Goal: Task Accomplishment & Management: Manage account settings

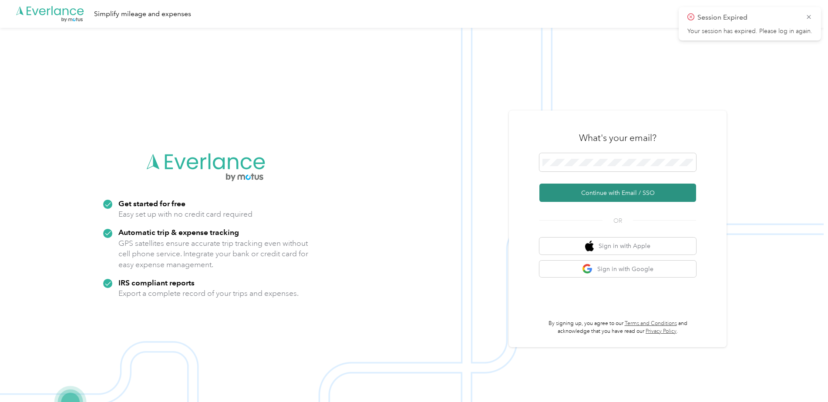
click at [265, 10] on button "Continue with Email / SSO" at bounding box center [617, 193] width 157 height 18
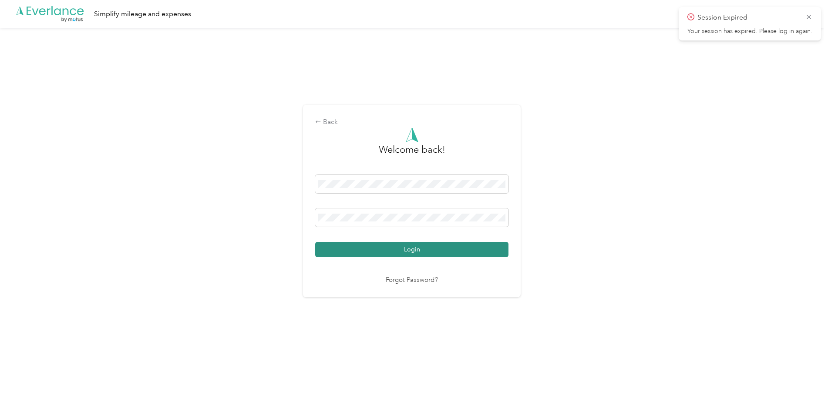
click at [265, 10] on button "Login" at bounding box center [411, 249] width 193 height 15
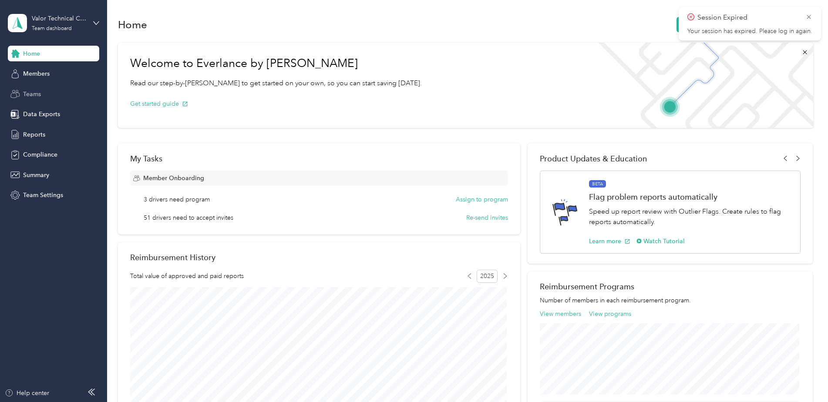
click at [27, 10] on span "Teams" at bounding box center [32, 94] width 18 height 9
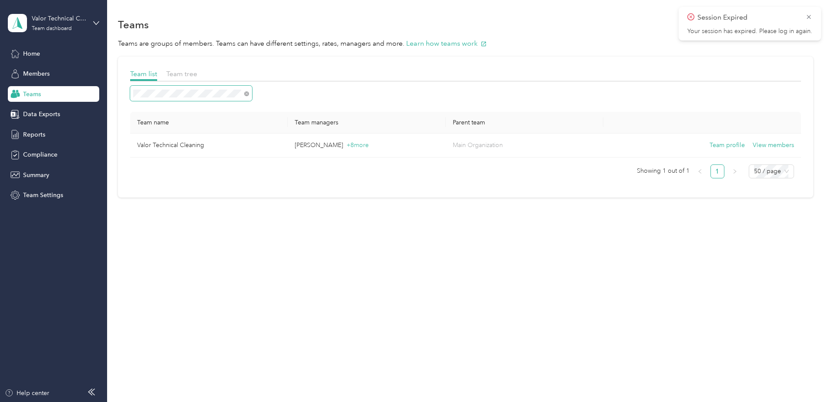
click at [123, 10] on div "Team list Team tree Team name Team managers Parent team Valor Technical Cleanin…" at bounding box center [465, 127] width 695 height 141
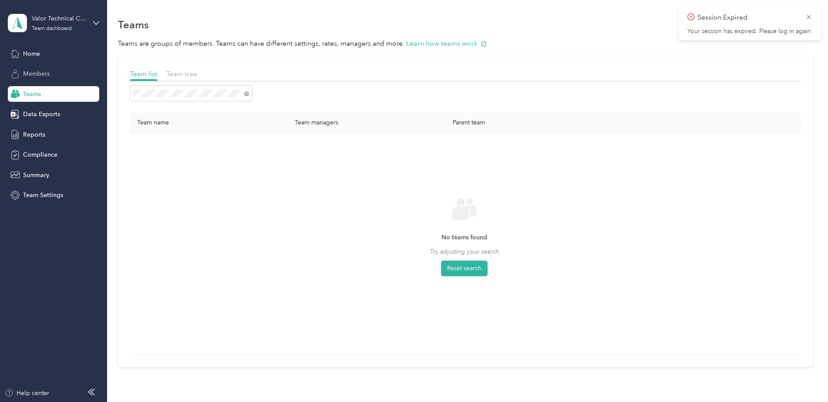
click at [38, 10] on span "Members" at bounding box center [36, 73] width 27 height 9
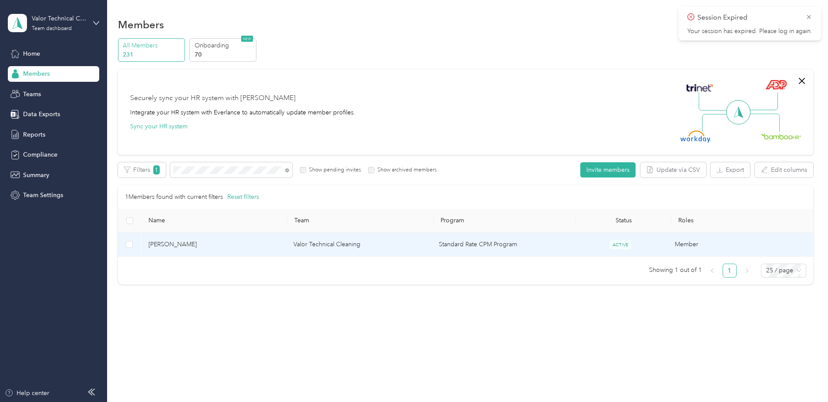
click at [265, 10] on td "Valor Technical Cleaning" at bounding box center [358, 245] width 145 height 24
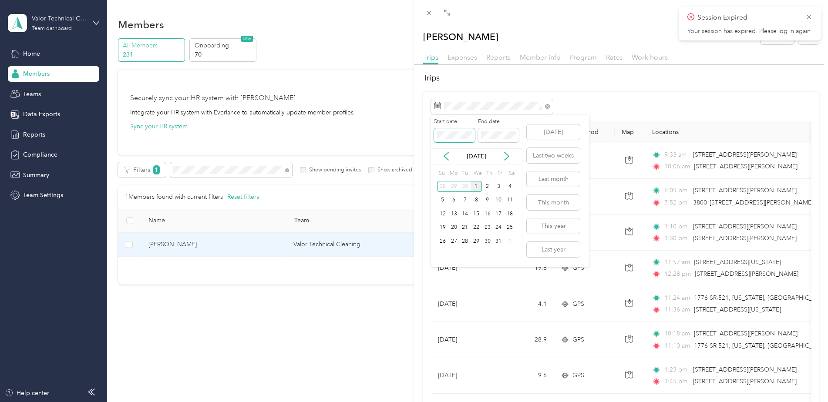
click at [265, 10] on div "Start date End date" at bounding box center [476, 133] width 91 height 30
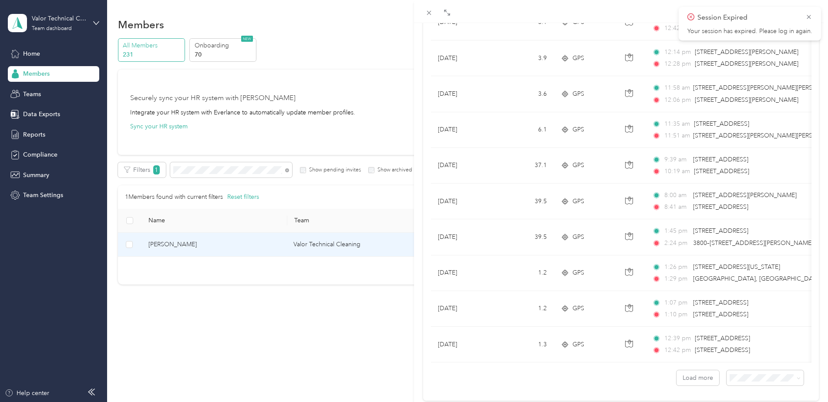
scroll to position [710, 0]
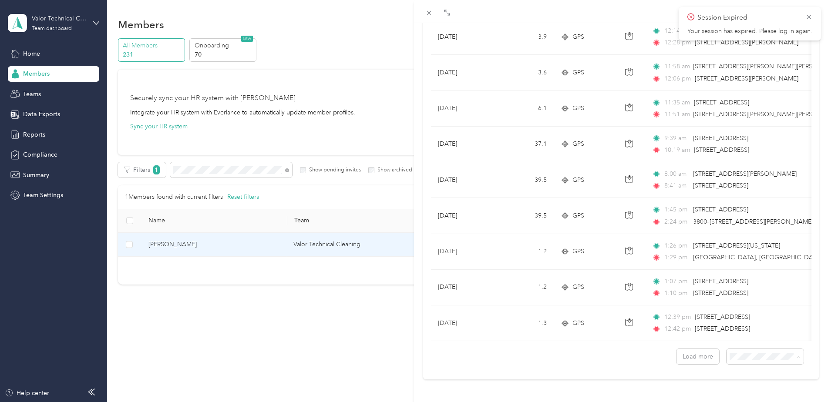
click at [265, 10] on div "100 per load" at bounding box center [758, 334] width 65 height 9
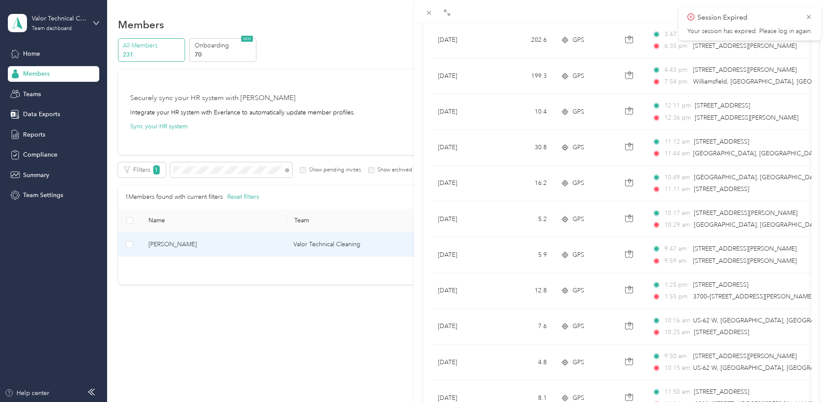
scroll to position [3244, 0]
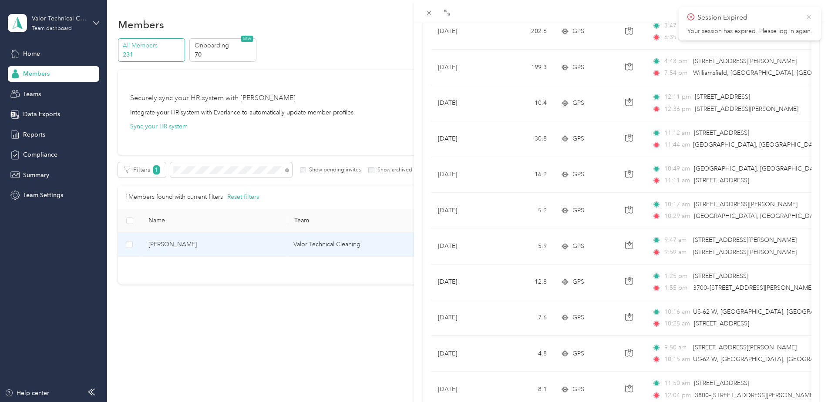
click at [265, 10] on icon at bounding box center [808, 17] width 7 height 8
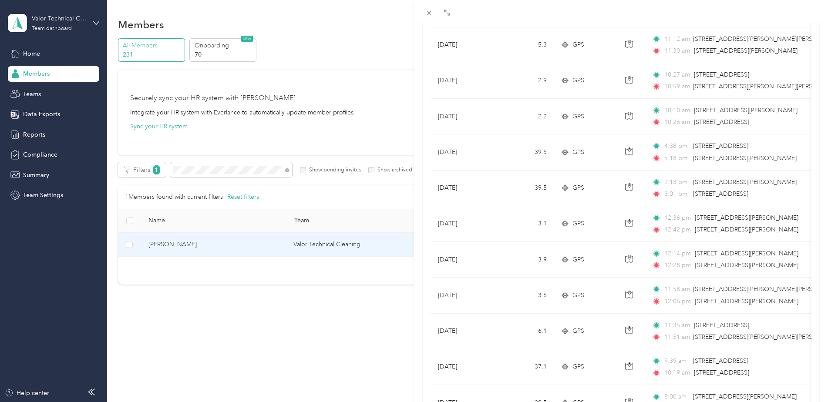
scroll to position [13, 0]
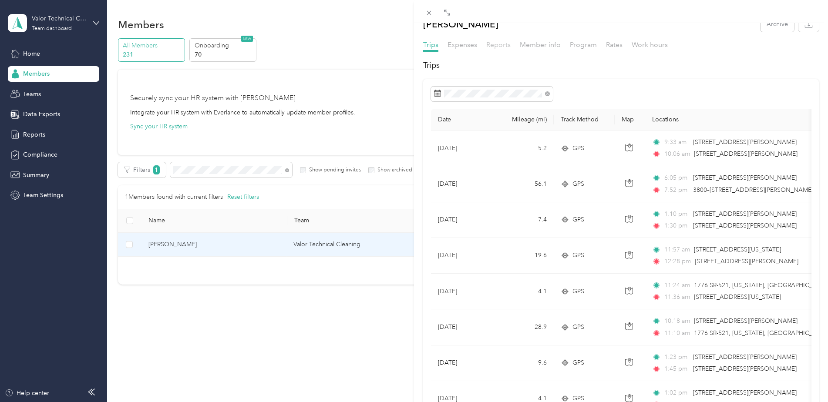
click at [265, 10] on span "Reports" at bounding box center [498, 44] width 24 height 8
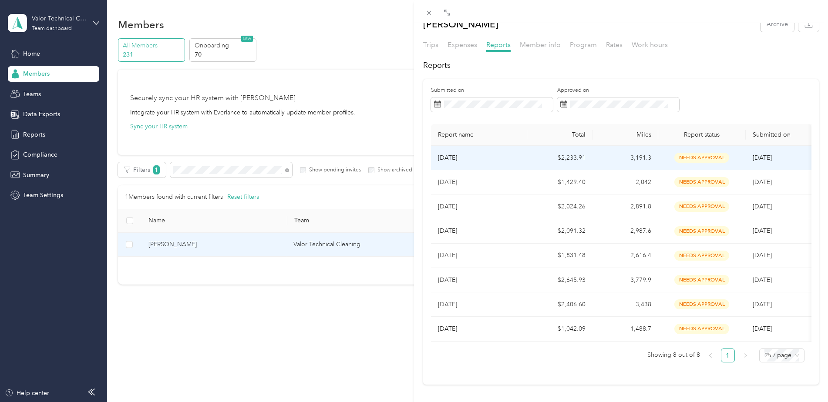
click at [265, 10] on p "[DATE]" at bounding box center [479, 158] width 82 height 10
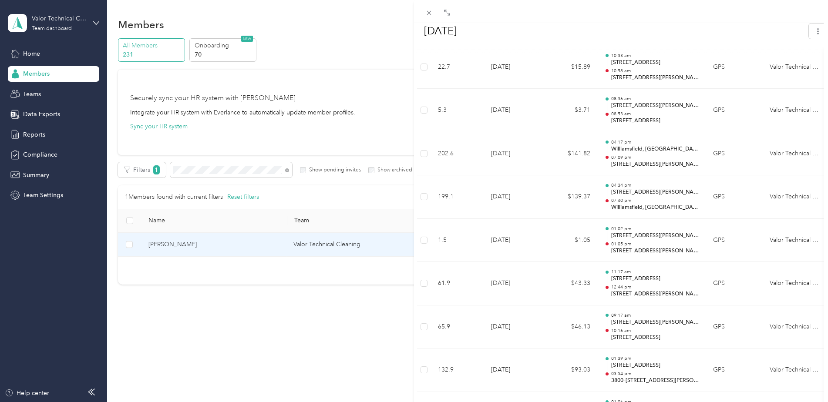
scroll to position [5087, 0]
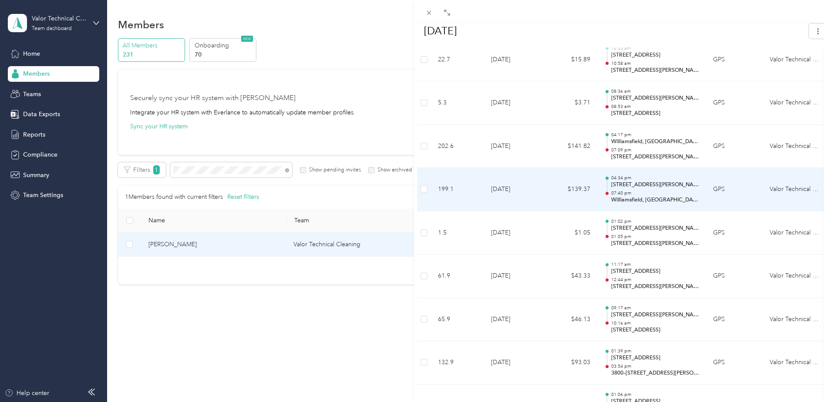
click at [265, 10] on p "Williamsfield, [GEOGRAPHIC_DATA], [GEOGRAPHIC_DATA]" at bounding box center [655, 200] width 88 height 8
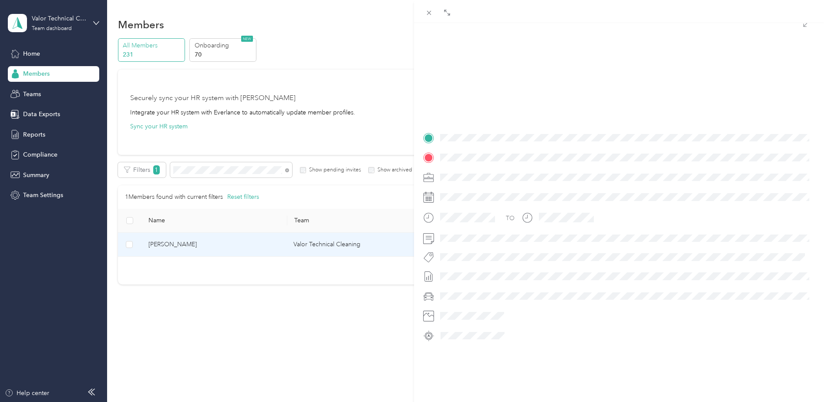
scroll to position [100, 0]
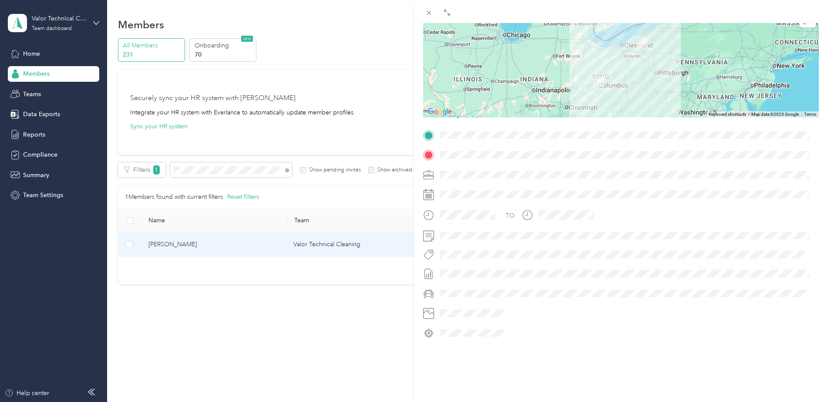
click at [94, 10] on div "BACK [PERSON_NAME] Reports [DATE] Trip detail Trip details This trip cannot be …" at bounding box center [414, 201] width 828 height 402
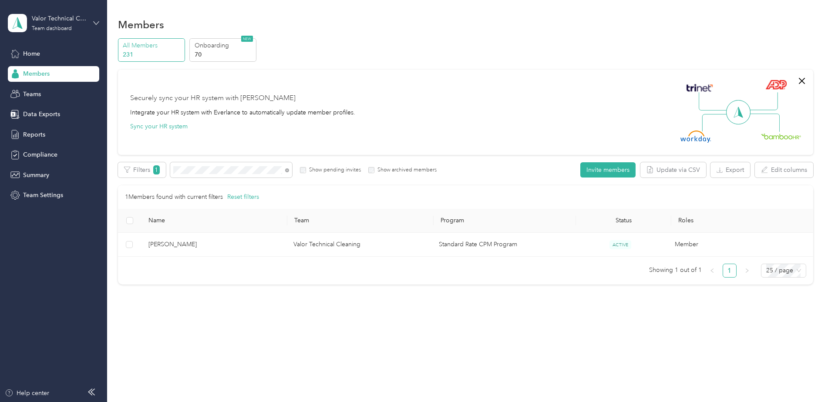
click at [94, 10] on icon at bounding box center [96, 23] width 6 height 6
click at [52, 10] on div "Personal dashboard" at bounding box center [124, 87] width 220 height 15
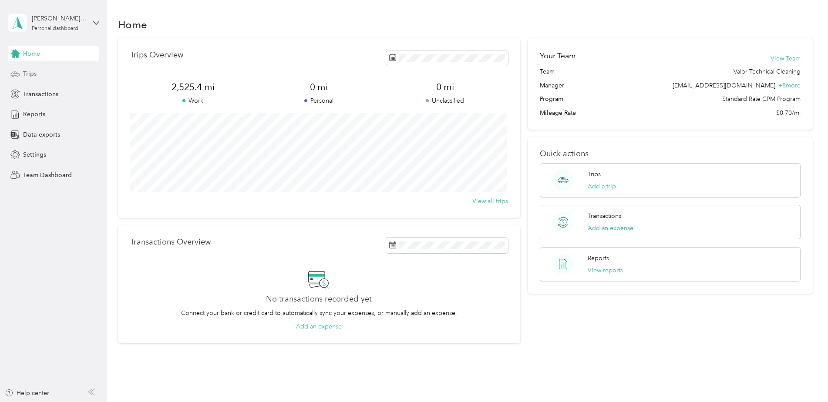
click at [29, 10] on div "Trips" at bounding box center [53, 74] width 91 height 16
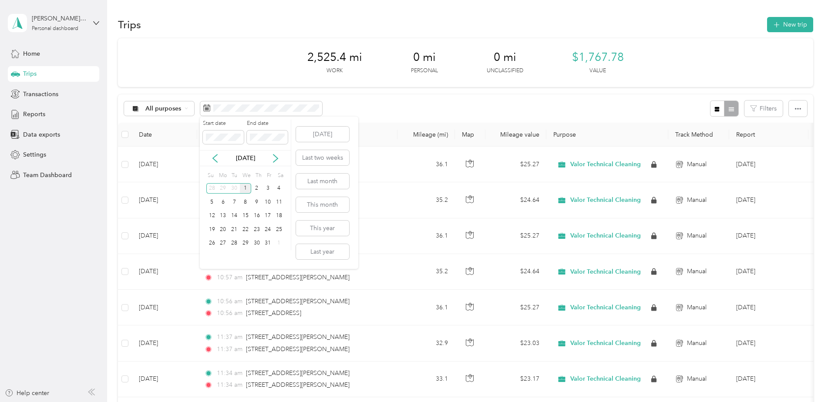
click at [242, 10] on div "1" at bounding box center [245, 188] width 11 height 11
click at [265, 10] on div "31" at bounding box center [267, 243] width 11 height 11
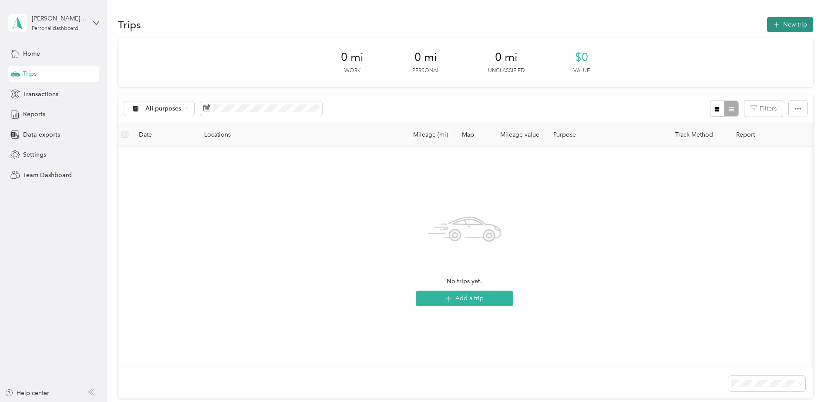
click at [265, 10] on button "New trip" at bounding box center [790, 24] width 46 height 15
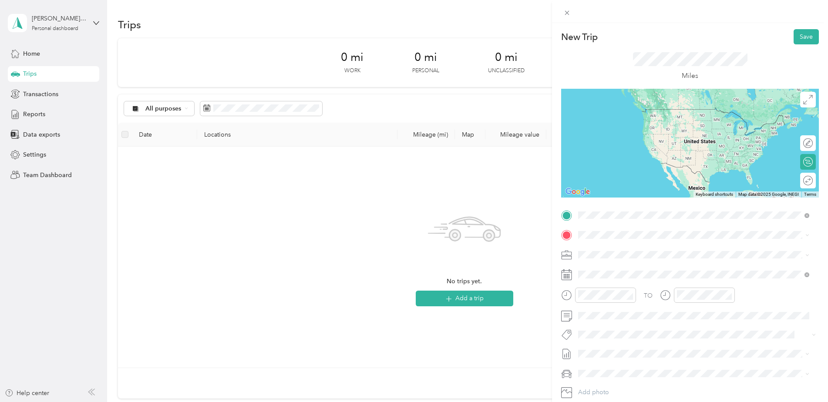
click at [265, 10] on span "[STREET_ADDRESS][US_STATE]" at bounding box center [638, 247] width 87 height 8
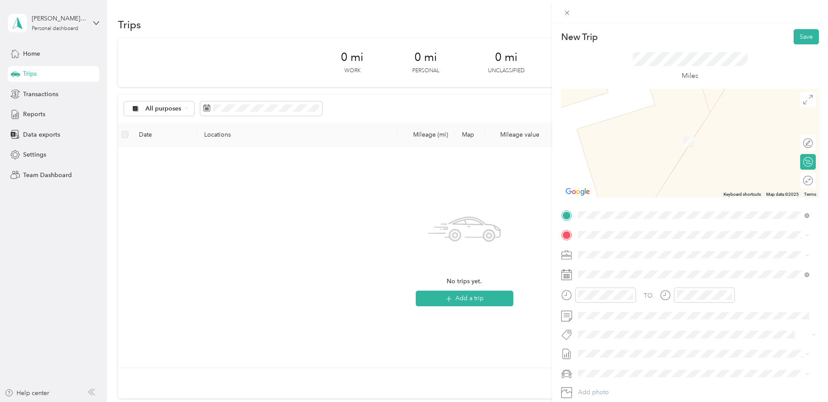
click at [265, 10] on div "[STREET_ADDRESS][PERSON_NAME][US_STATE]" at bounding box center [693, 265] width 225 height 12
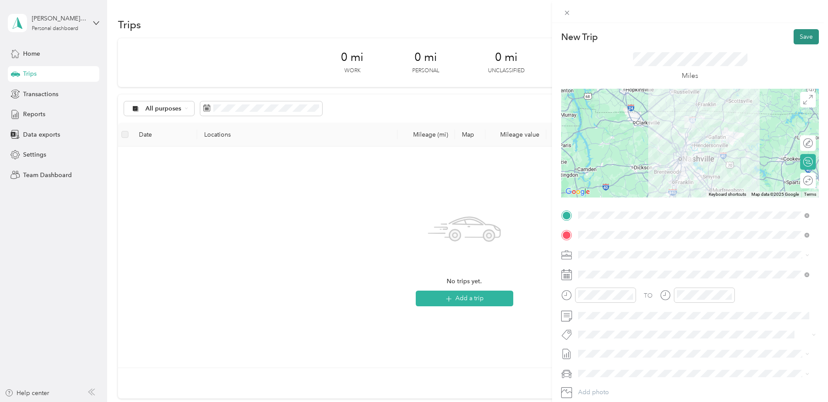
click at [265, 10] on button "Save" at bounding box center [806, 36] width 25 height 15
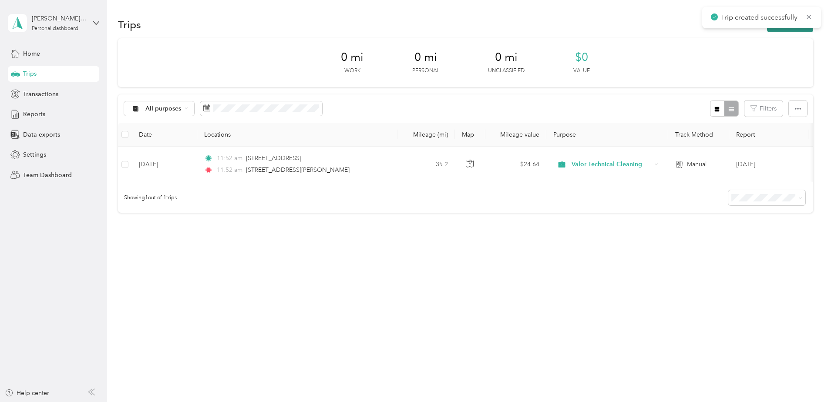
click at [265, 10] on button "New trip" at bounding box center [790, 24] width 46 height 15
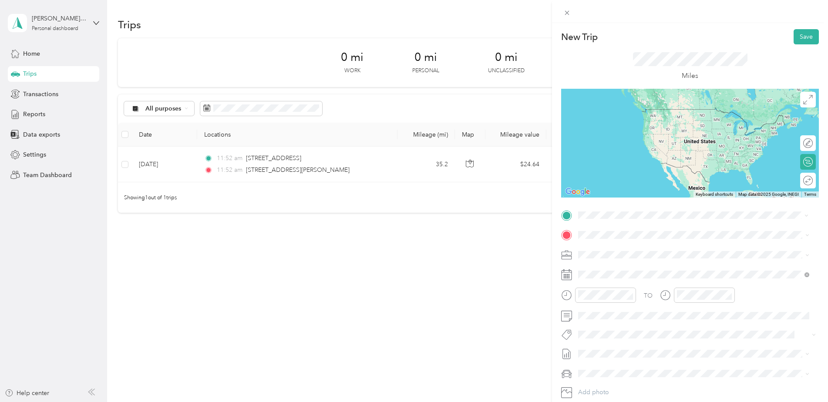
click at [265, 10] on span "[STREET_ADDRESS][PERSON_NAME][US_STATE]" at bounding box center [662, 246] width 135 height 8
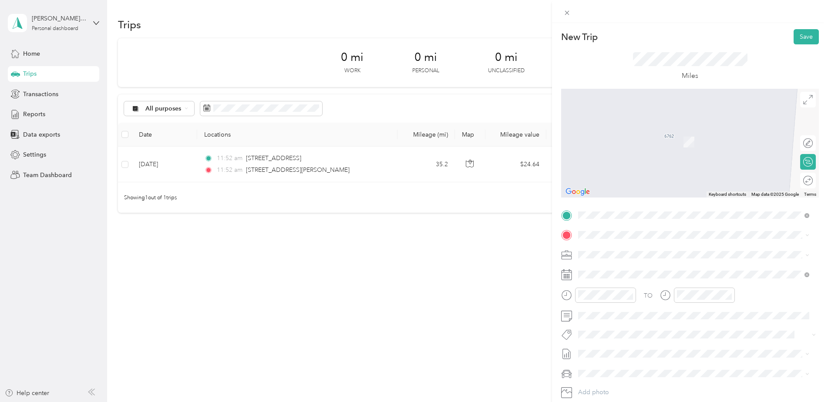
click at [265, 10] on span "[STREET_ADDRESS][US_STATE]" at bounding box center [638, 266] width 87 height 8
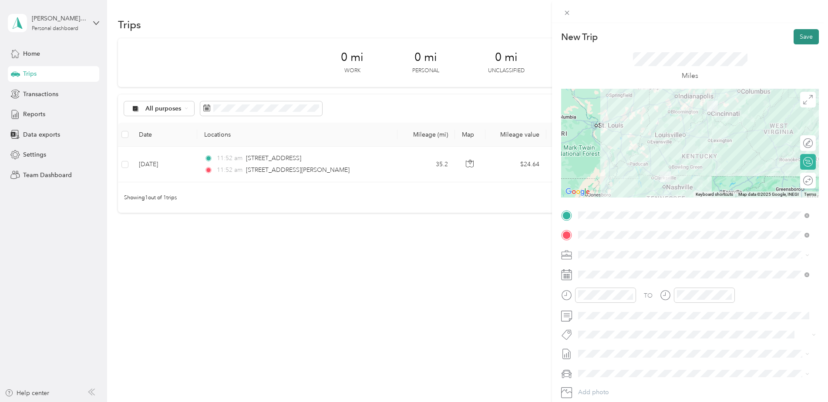
click at [265, 10] on button "Save" at bounding box center [806, 36] width 25 height 15
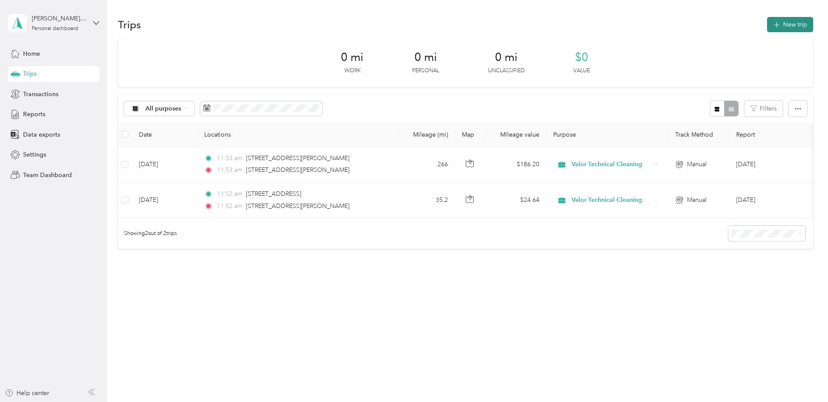
click at [265, 10] on button "New trip" at bounding box center [790, 24] width 46 height 15
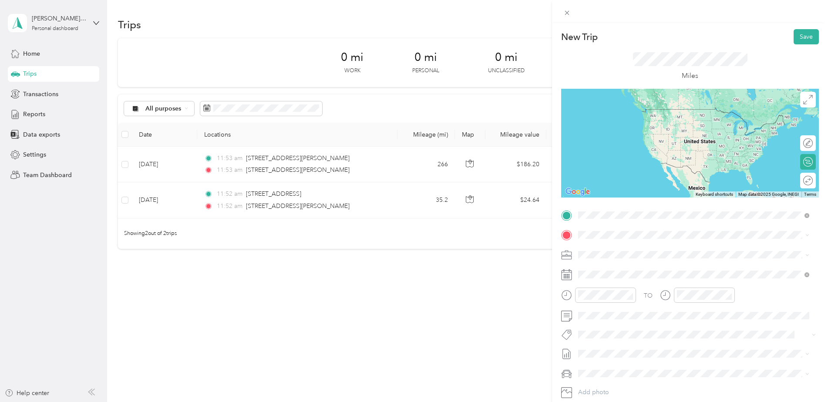
click at [265, 10] on span "[STREET_ADDRESS][US_STATE]" at bounding box center [638, 247] width 87 height 8
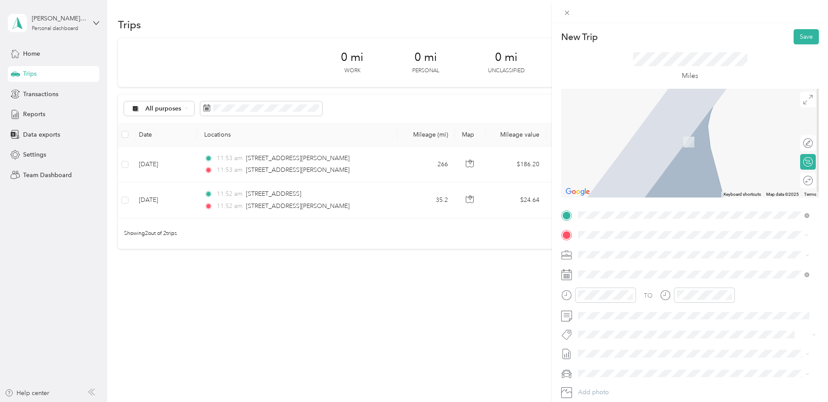
click at [265, 10] on span "[STREET_ADDRESS][PERSON_NAME][US_STATE]" at bounding box center [662, 266] width 135 height 8
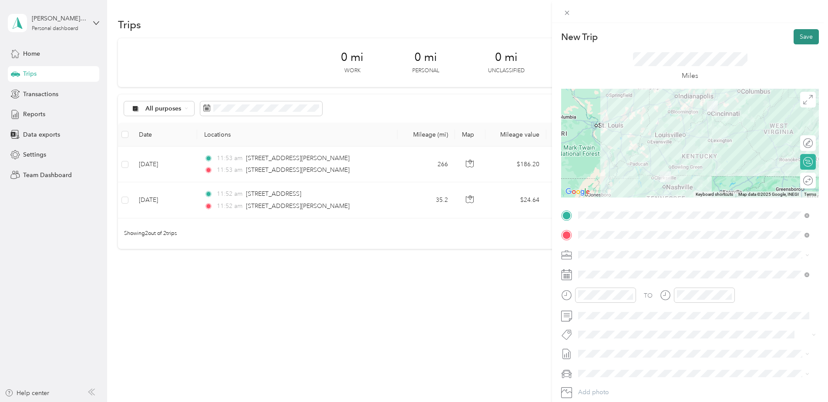
click at [265, 10] on button "Save" at bounding box center [806, 36] width 25 height 15
